Goal: Find specific page/section: Find specific page/section

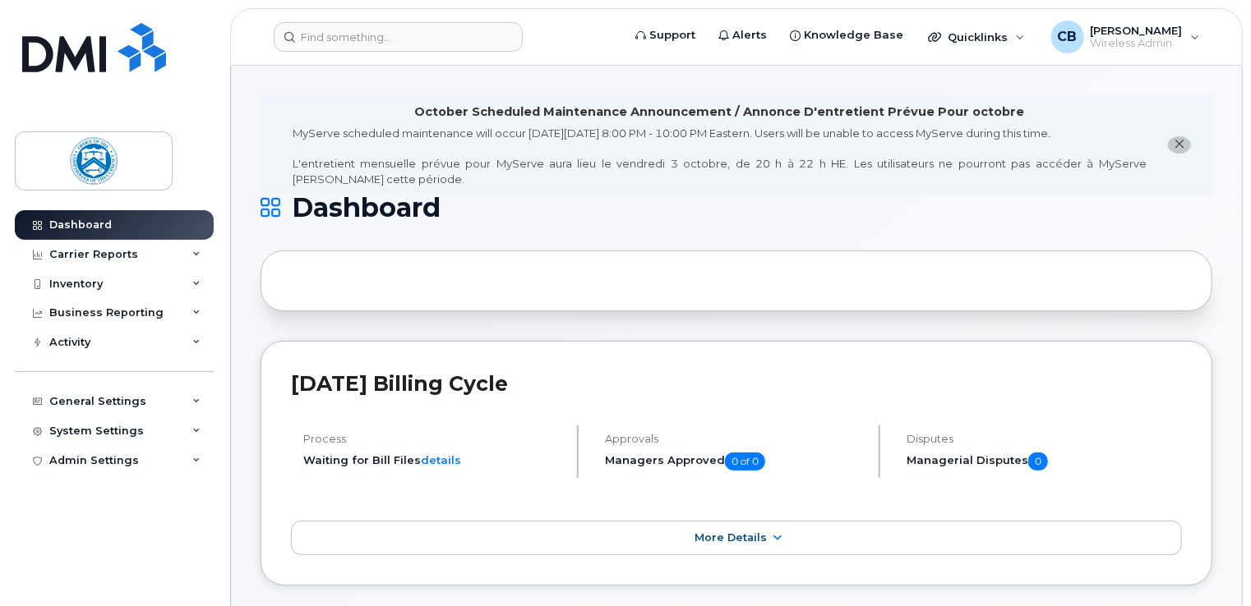
click at [1180, 145] on icon "close notification" at bounding box center [1179, 144] width 11 height 11
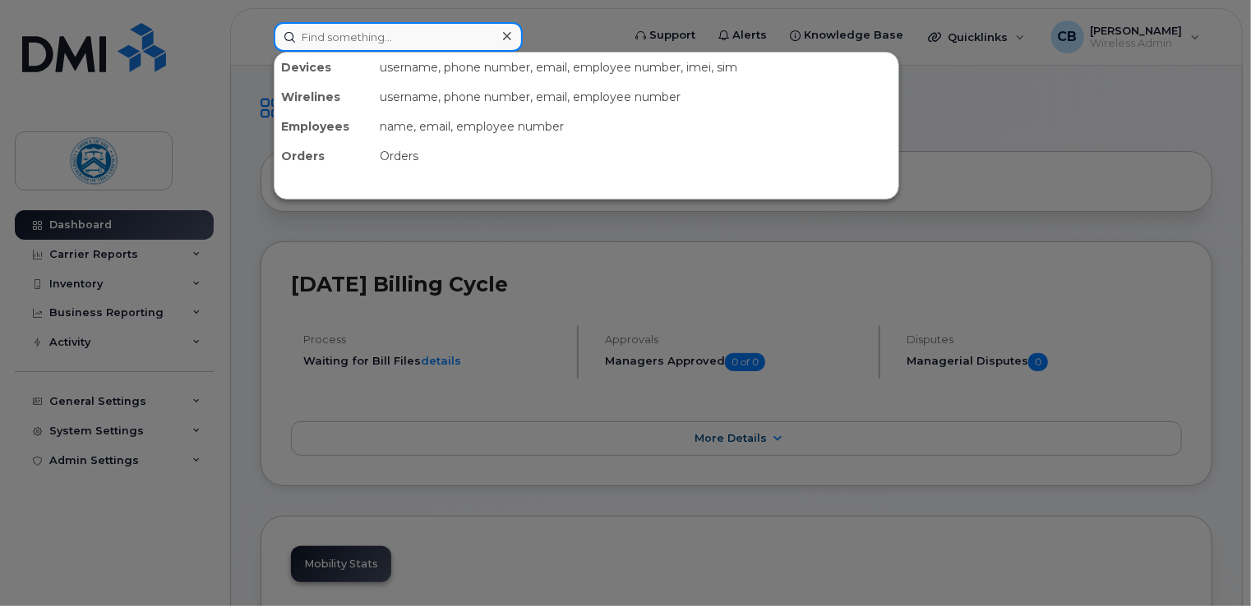
click at [388, 37] on input at bounding box center [398, 37] width 249 height 30
paste input "2028806835"
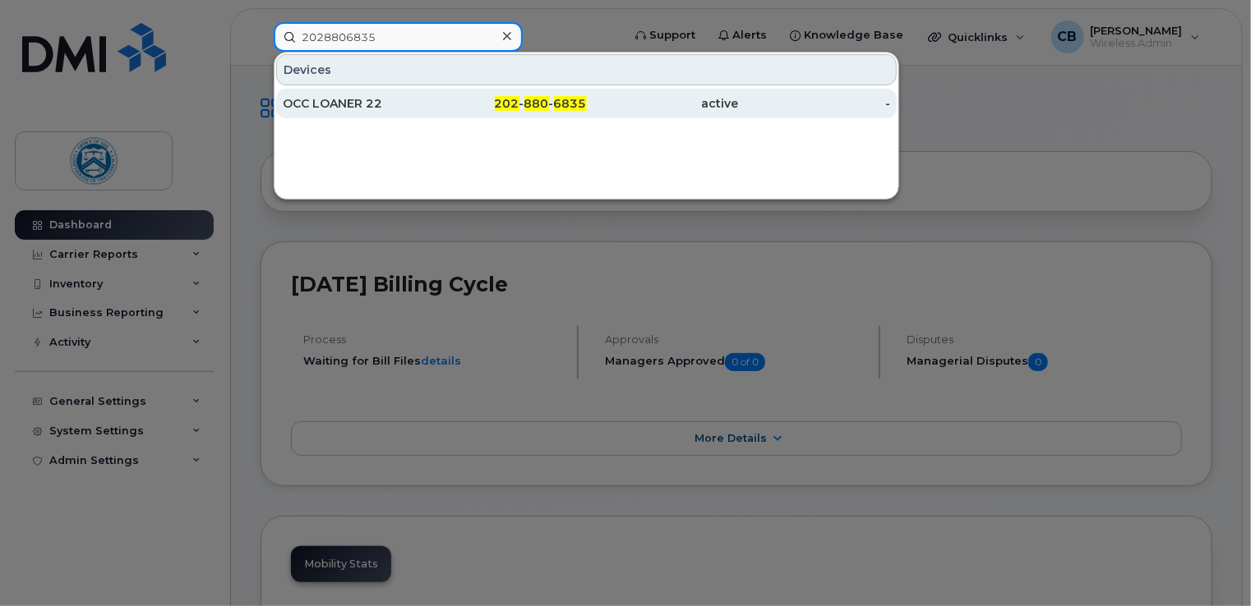
type input "2028806835"
click at [345, 104] on div "OCC LOANER 22" at bounding box center [359, 103] width 152 height 16
